Goal: Complete application form

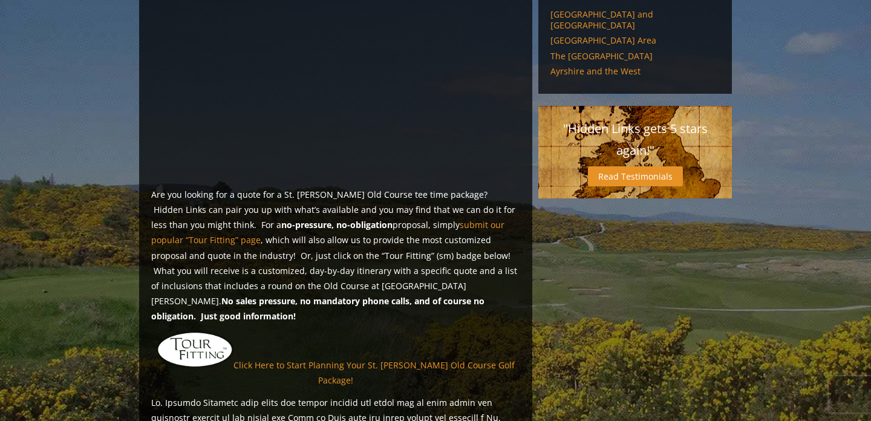
scroll to position [758, 0]
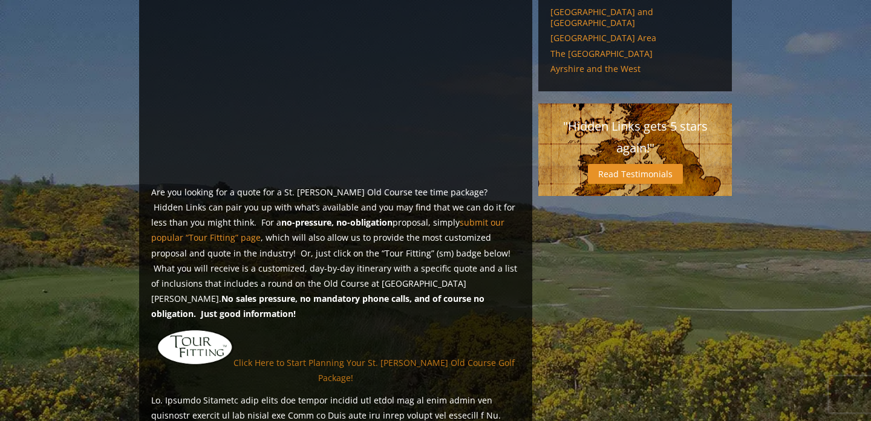
click at [402, 356] on link "Click Here to Start Planning Your St. Andrews Old Course Golf Package!" at bounding box center [373, 369] width 281 height 27
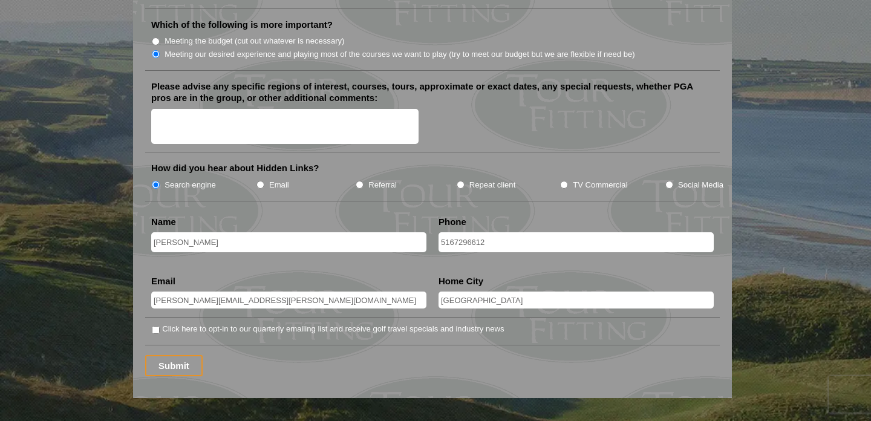
scroll to position [1492, 0]
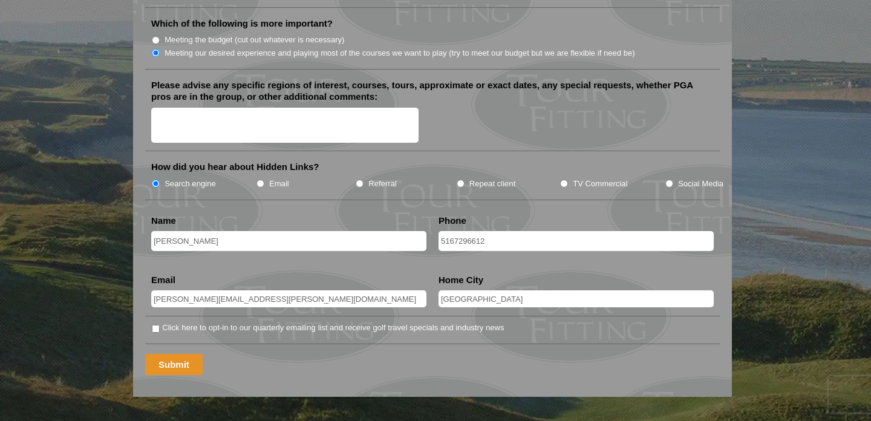
click at [183, 354] on input "Submit" at bounding box center [173, 364] width 57 height 21
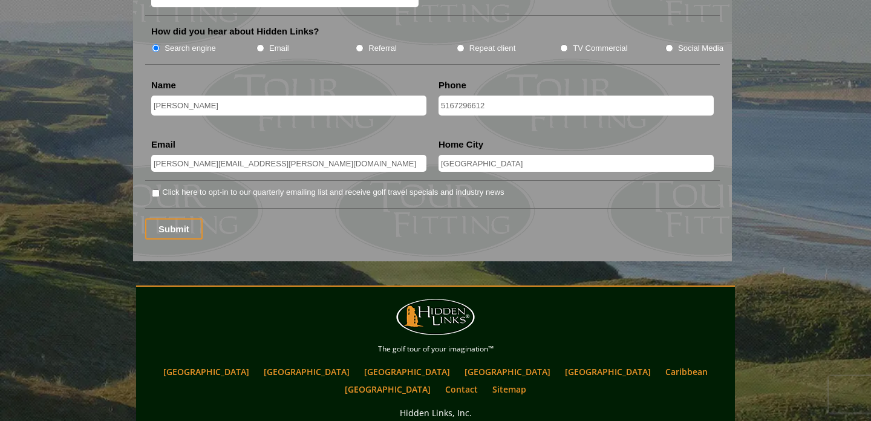
scroll to position [1602, 0]
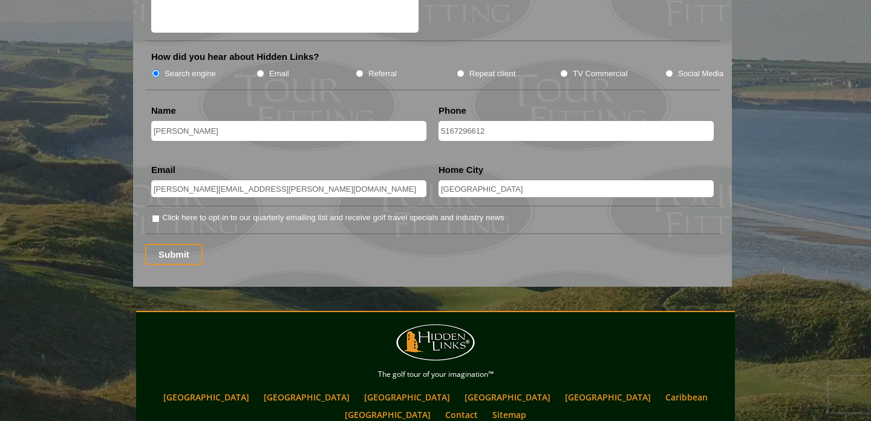
click at [157, 215] on input "Click here to opt-in to our quarterly emailing list and receive golf travel spe…" at bounding box center [156, 219] width 8 height 8
checkbox input "true"
click at [175, 247] on input "Submit" at bounding box center [173, 254] width 57 height 21
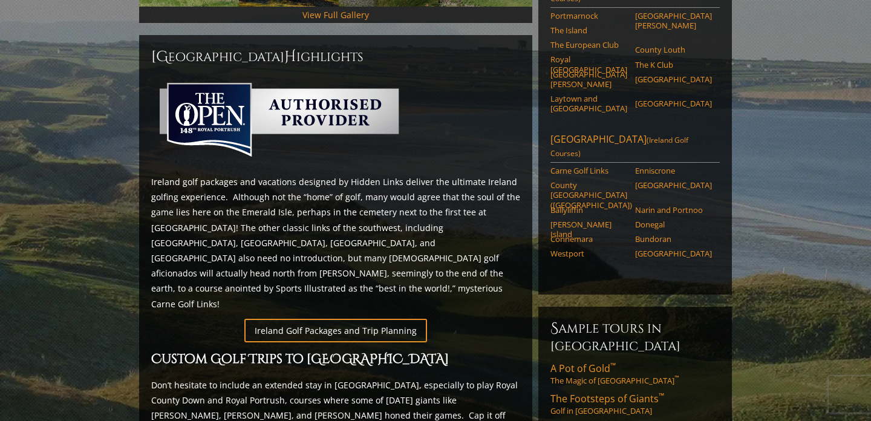
scroll to position [501, 0]
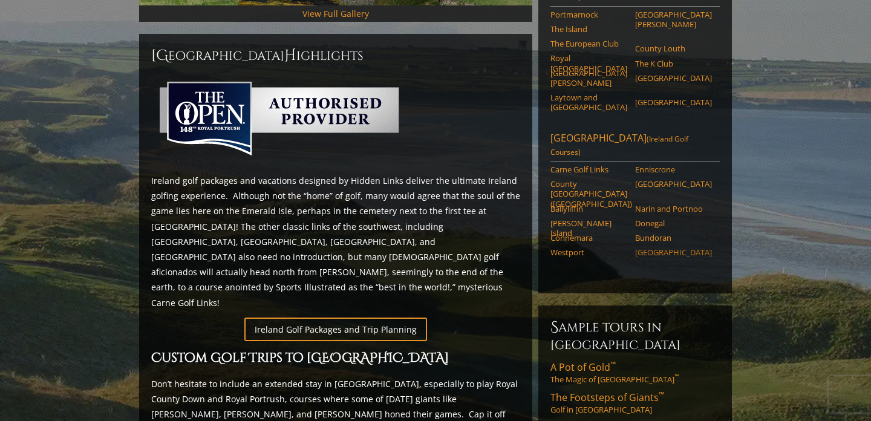
click at [677, 247] on link "[GEOGRAPHIC_DATA]" at bounding box center [673, 252] width 77 height 10
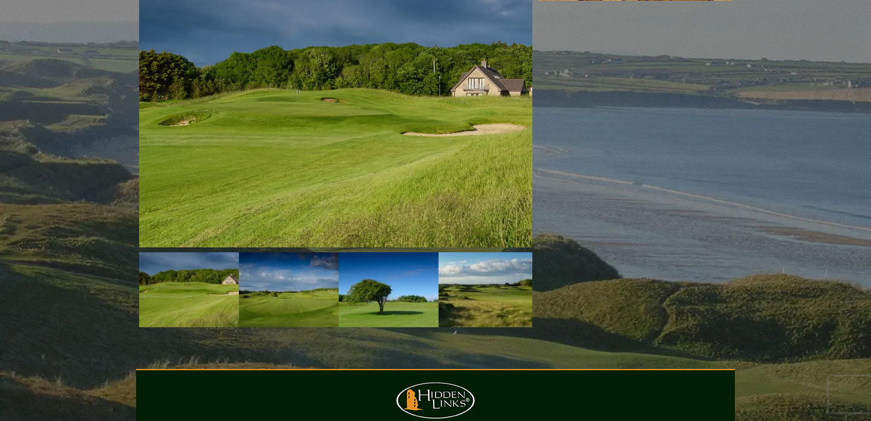
scroll to position [1121, 0]
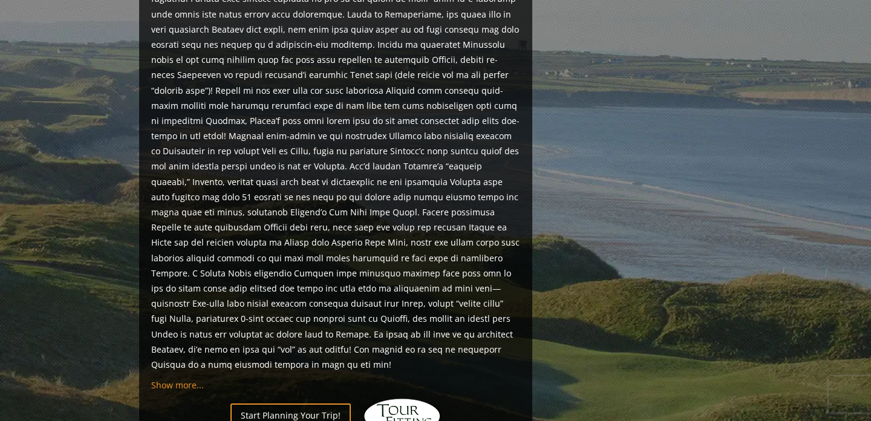
scroll to position [870, 0]
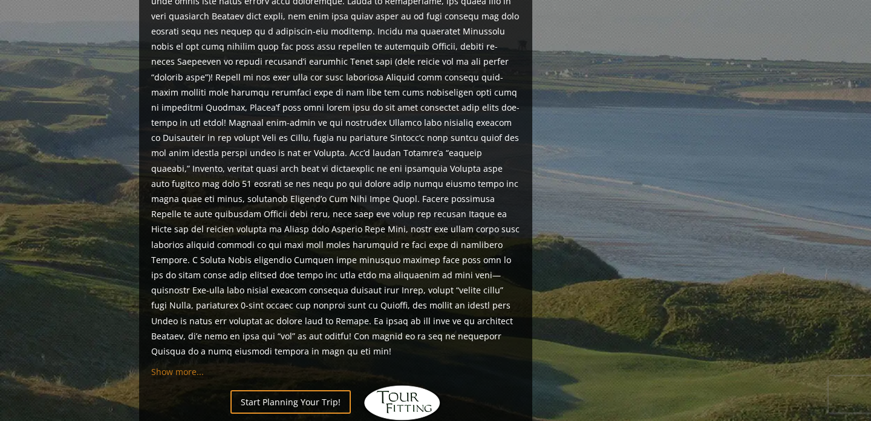
click at [160, 366] on span "Show more..." at bounding box center [177, 371] width 53 height 11
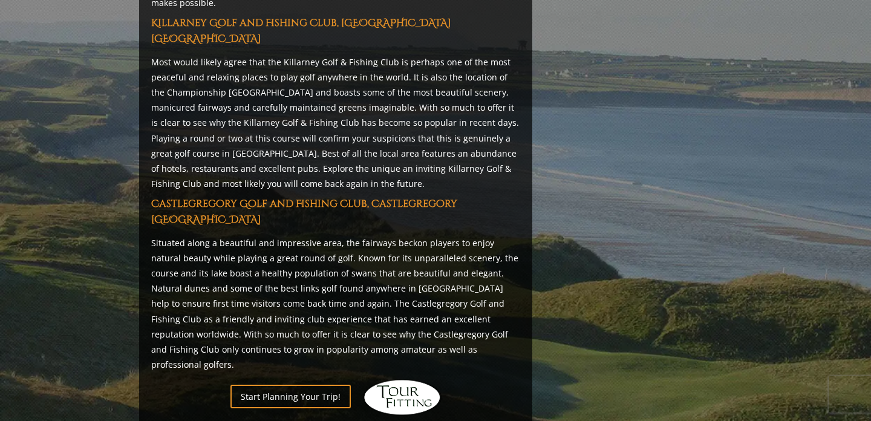
scroll to position [3191, 0]
